Goal: Check status: Check status

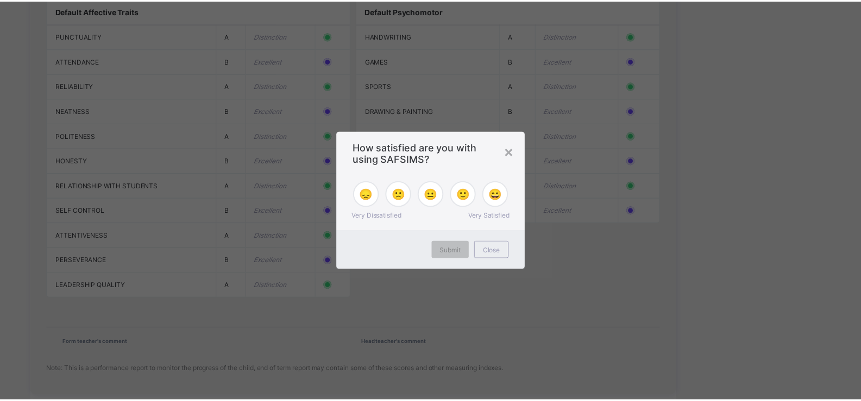
scroll to position [962, 0]
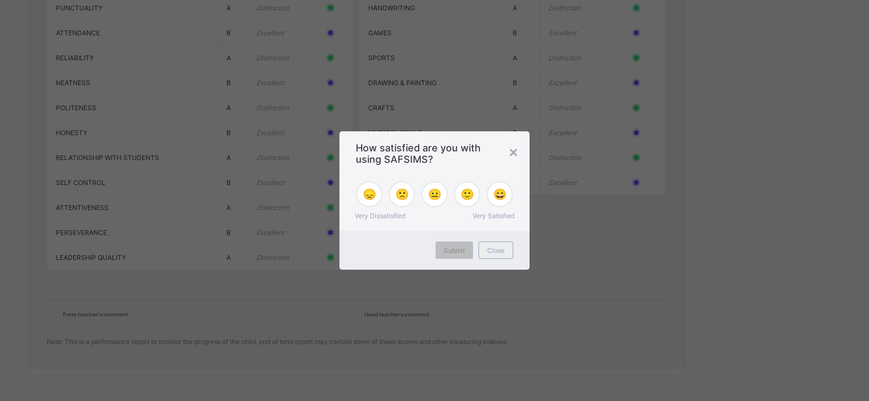
click at [243, 172] on div "× How satisfied are you with using SAFSIMS? 😞 🙁 😐 🙂 😄 Very Dissatisfied Very Sa…" at bounding box center [434, 200] width 869 height 401
click at [429, 196] on span "😐" at bounding box center [435, 194] width 14 height 13
click at [451, 245] on div "Submit" at bounding box center [454, 250] width 37 height 17
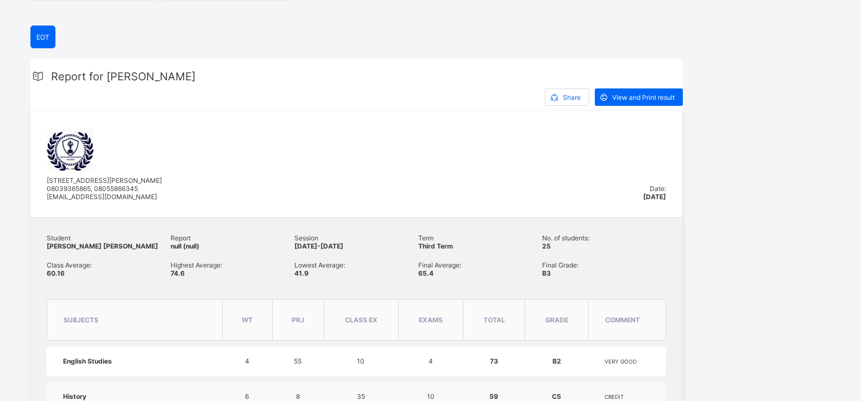
scroll to position [0, 0]
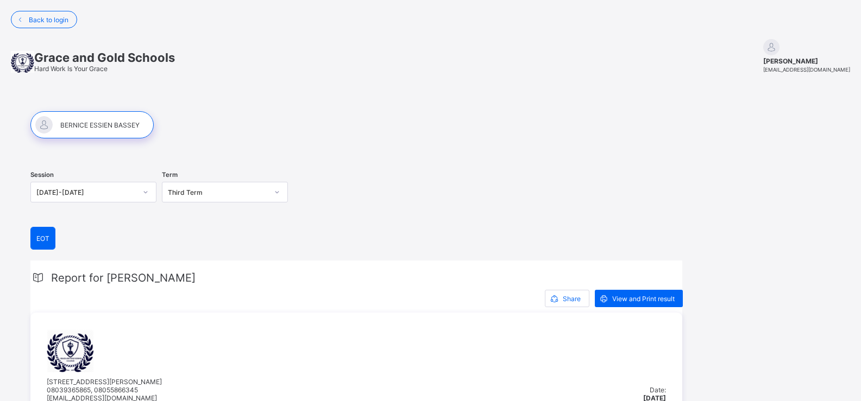
click at [277, 191] on icon at bounding box center [277, 192] width 7 height 11
click at [203, 191] on div "Third Term" at bounding box center [218, 192] width 100 height 8
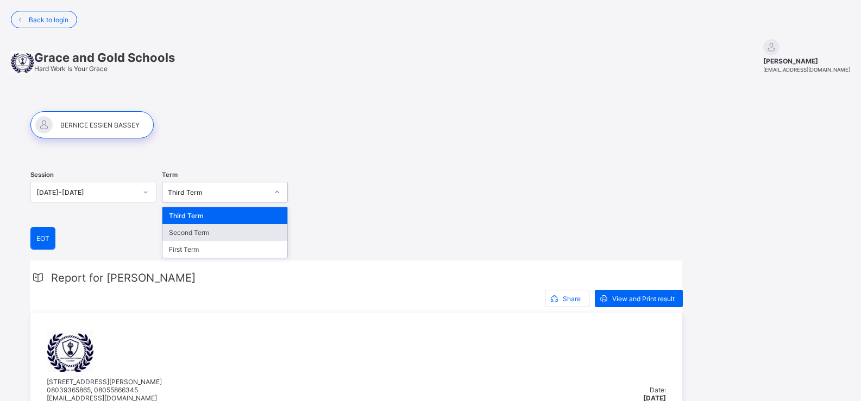
click at [192, 233] on div "Second Term" at bounding box center [224, 232] width 125 height 17
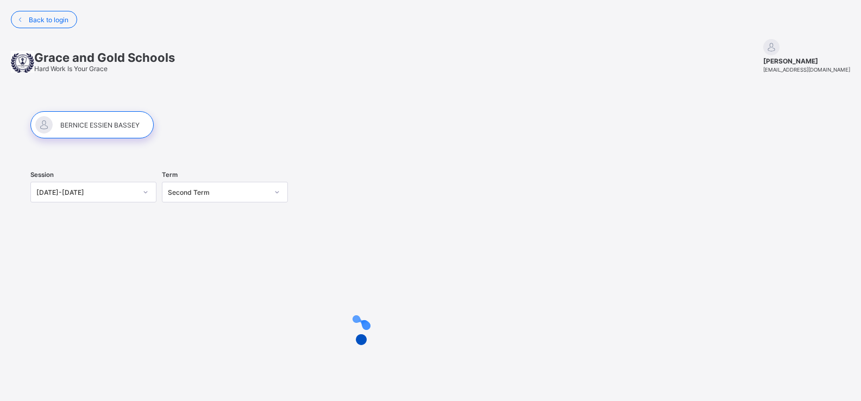
click at [376, 205] on div "Session [DATE]-[DATE] Term Second Term" at bounding box center [356, 193] width 652 height 67
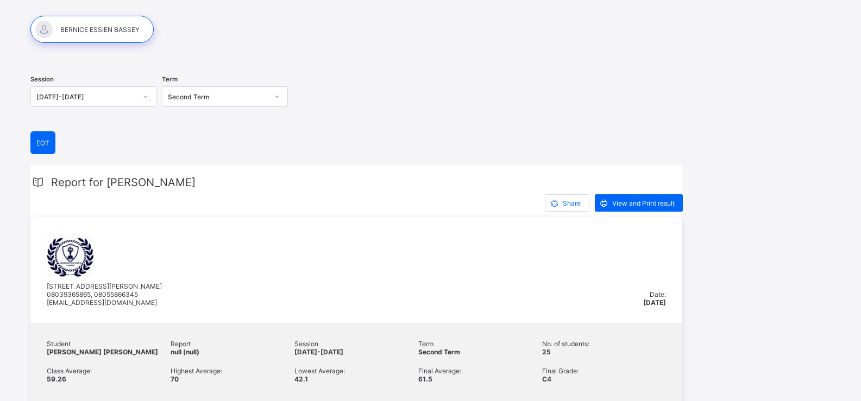
scroll to position [93, 0]
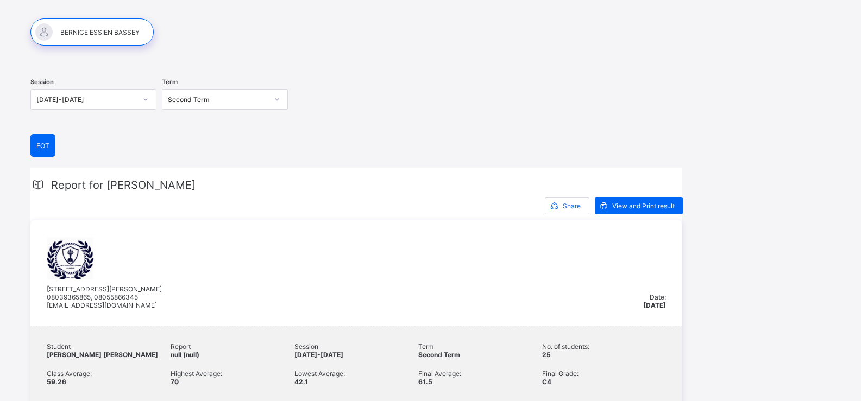
click at [280, 100] on div at bounding box center [277, 99] width 18 height 17
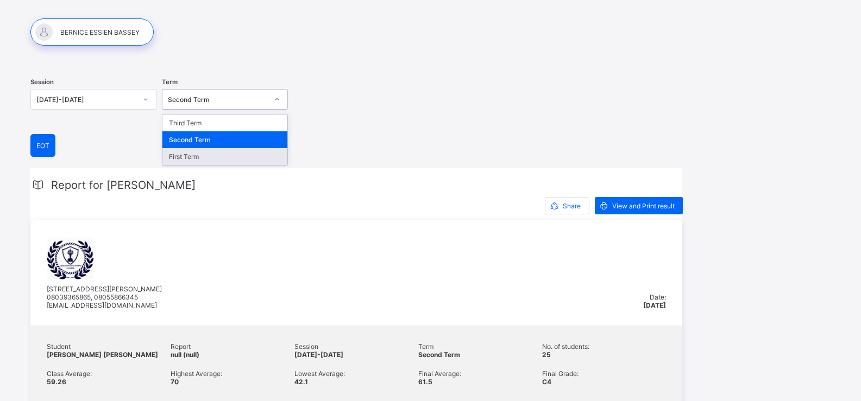
click at [200, 155] on div "First Term" at bounding box center [224, 156] width 125 height 17
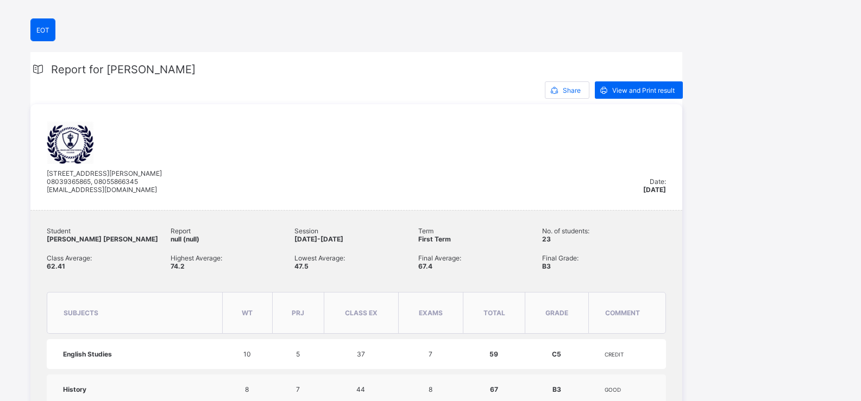
scroll to position [217, 0]
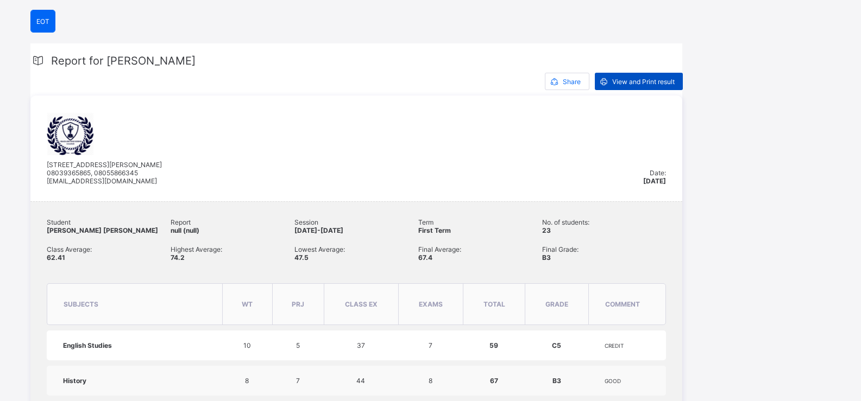
click at [633, 81] on span "View and Print result" at bounding box center [643, 82] width 62 height 8
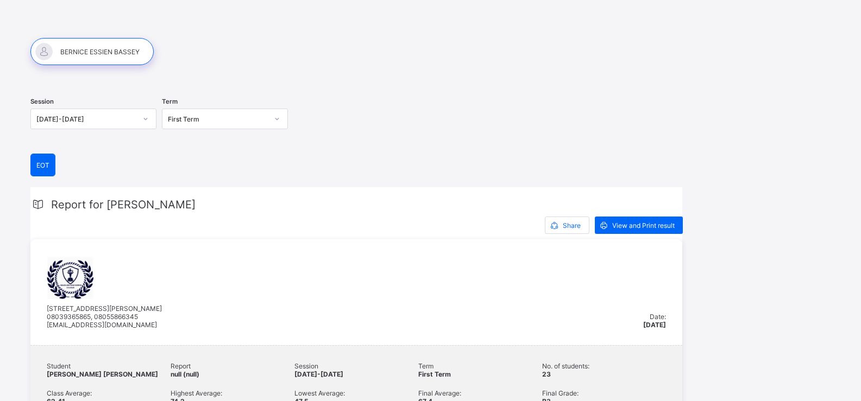
scroll to position [54, 0]
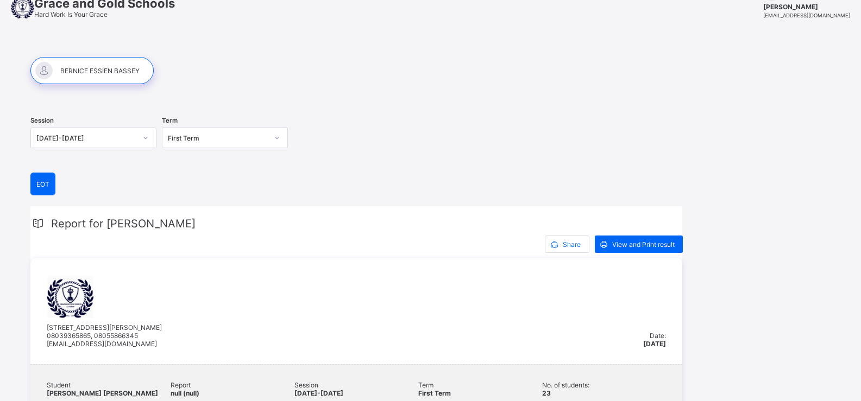
click at [190, 131] on div "First Term" at bounding box center [214, 137] width 104 height 15
click at [208, 142] on div "First Term" at bounding box center [214, 137] width 104 height 15
click at [260, 141] on div "First Term" at bounding box center [218, 138] width 100 height 8
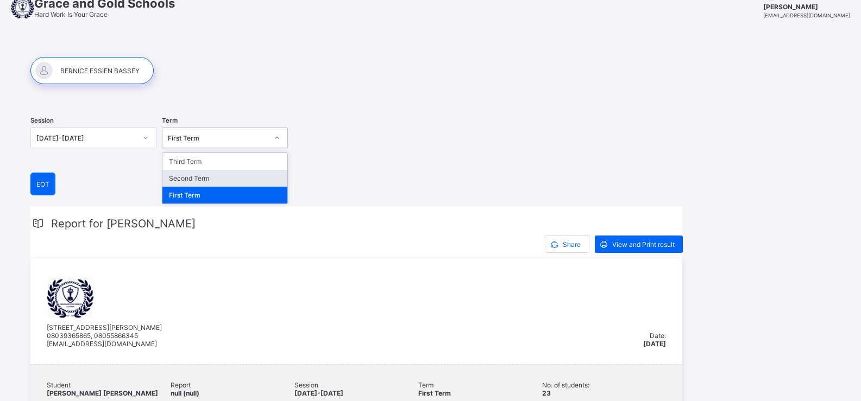
click at [214, 185] on div "Second Term" at bounding box center [224, 178] width 125 height 17
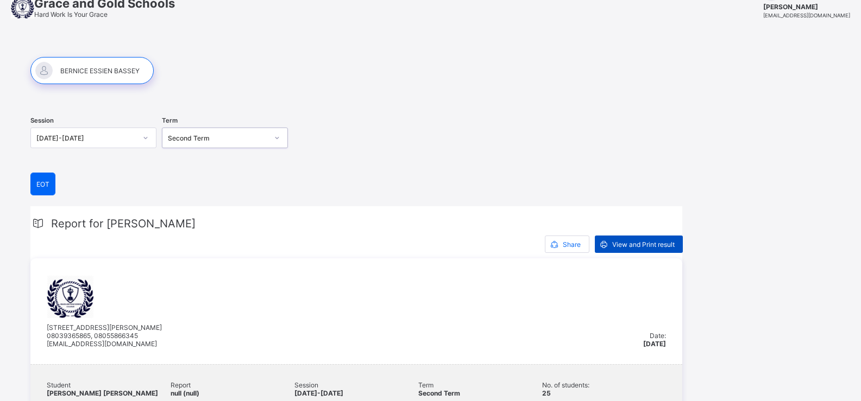
click at [645, 239] on div "View and Print result" at bounding box center [639, 244] width 88 height 17
click at [258, 137] on div "Second Term" at bounding box center [218, 138] width 100 height 8
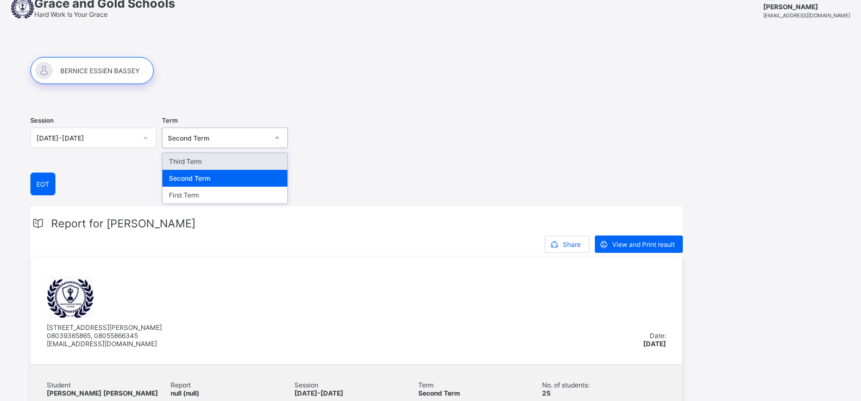
click at [207, 165] on div "Third Term" at bounding box center [224, 161] width 125 height 17
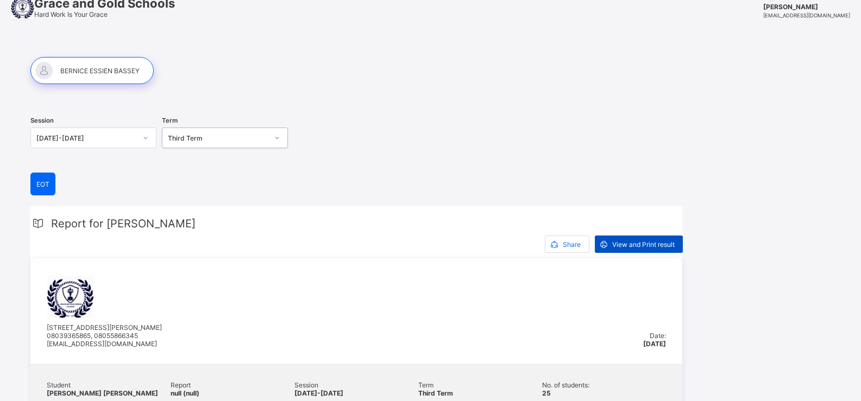
click at [625, 243] on span "View and Print result" at bounding box center [643, 245] width 62 height 8
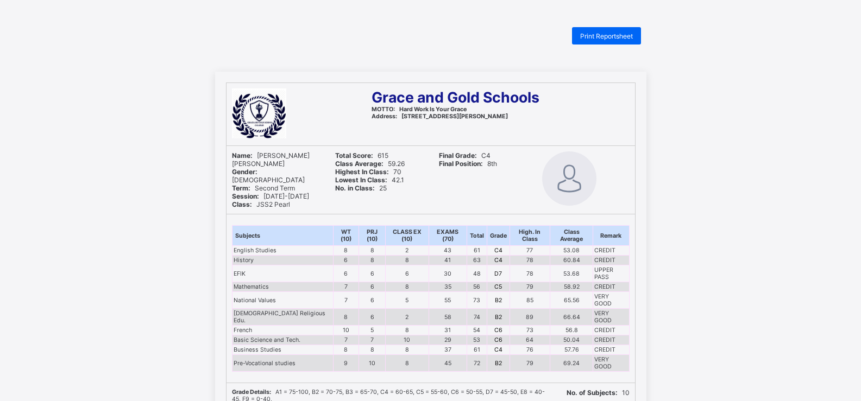
click at [469, 188] on div "Final Grade: C4 Final Position: 8th" at bounding box center [482, 180] width 98 height 68
